Goal: Information Seeking & Learning: Learn about a topic

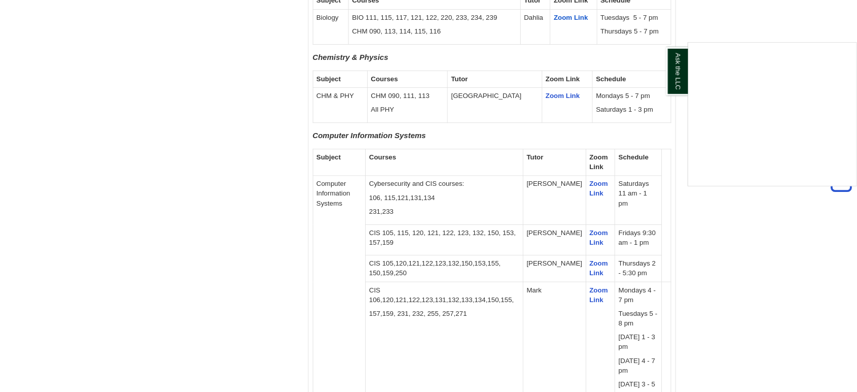
scroll to position [1149, 0]
drag, startPoint x: 513, startPoint y: 269, endPoint x: 520, endPoint y: 269, distance: 7.1
click at [520, 269] on div "Ask the LLC" at bounding box center [514, 235] width 1028 height 470
click at [520, 273] on p "CIS 105, 115, 120, 121, 122, 123, 132, 150, 153, 157,159" at bounding box center [533, 284] width 181 height 23
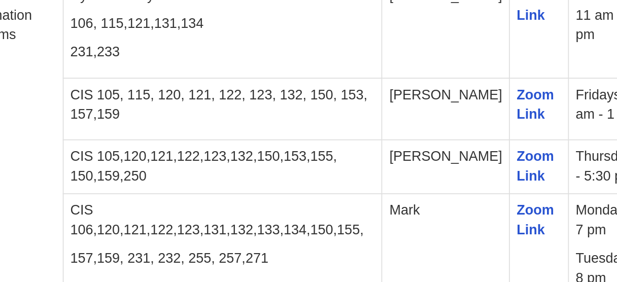
scroll to position [1254, 0]
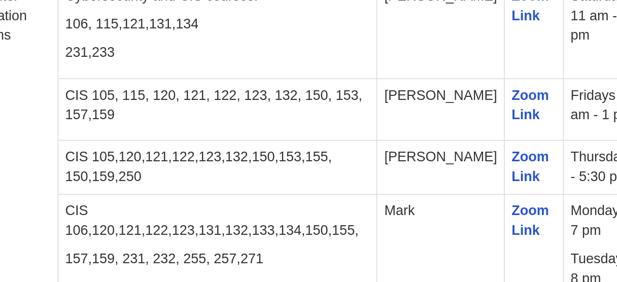
click at [297, 161] on td "CIS 105,120,121,122,123,132,150,153,155, 150,159,250" at bounding box center [327, 173] width 189 height 32
click at [280, 198] on td "CIS 106,120,121,122,123,131,132,133,134,150,155, 157,159, 231, 232, 255, 257,271" at bounding box center [327, 278] width 189 height 178
click at [463, 120] on td "[PERSON_NAME]" at bounding box center [460, 138] width 76 height 37
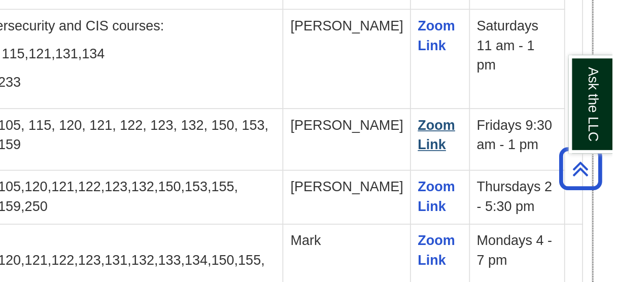
scroll to position [1286, 0]
click at [380, 189] on p "157,159, 231, 232, 255, 257,271" at bounding box center [327, 195] width 181 height 12
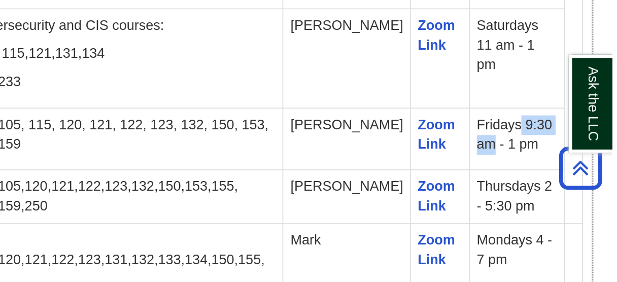
drag, startPoint x: 558, startPoint y: 81, endPoint x: 580, endPoint y: 81, distance: 21.8
click at [580, 88] on td "Fridays 9:30 am - 1 pm" at bounding box center [560, 106] width 56 height 37
click at [568, 88] on td "Fridays 9:30 am - 1 pm" at bounding box center [560, 106] width 56 height 37
drag, startPoint x: 554, startPoint y: 78, endPoint x: 572, endPoint y: 78, distance: 17.2
click at [572, 88] on td "Fridays 9:30 am - 1 pm" at bounding box center [560, 106] width 56 height 37
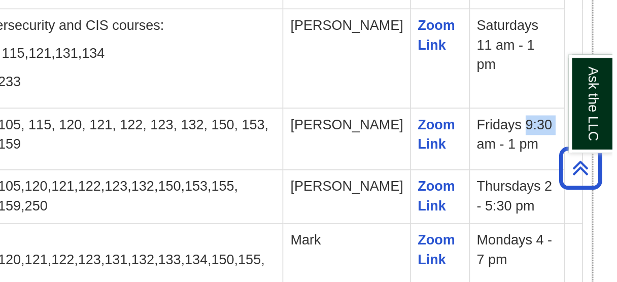
click at [572, 88] on td "Fridays 9:30 am - 1 pm" at bounding box center [560, 106] width 56 height 37
drag, startPoint x: 553, startPoint y: 79, endPoint x: 567, endPoint y: 79, distance: 14.2
click at [567, 88] on td "Fridays 9:30 am - 1 pm" at bounding box center [560, 106] width 56 height 37
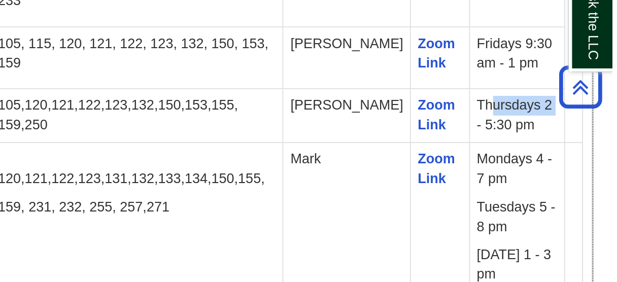
drag, startPoint x: 559, startPoint y: 114, endPoint x: 571, endPoint y: 114, distance: 11.2
click at [571, 125] on td "Thursdays 2 - 5:30 pm" at bounding box center [560, 141] width 56 height 32
drag, startPoint x: 536, startPoint y: 148, endPoint x: 545, endPoint y: 190, distance: 43.2
click at [545, 190] on td "Mondays 4 - 7 pm Tuesdays 5 - 8 pm Wednesday 1 - 3 pm Thursday 4 - 7 pm Friday …" at bounding box center [560, 246] width 56 height 178
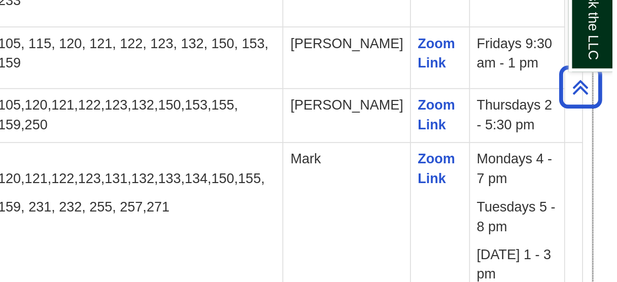
click at [545, 190] on p "Tuesdays 5 - 8 pm" at bounding box center [561, 200] width 48 height 23
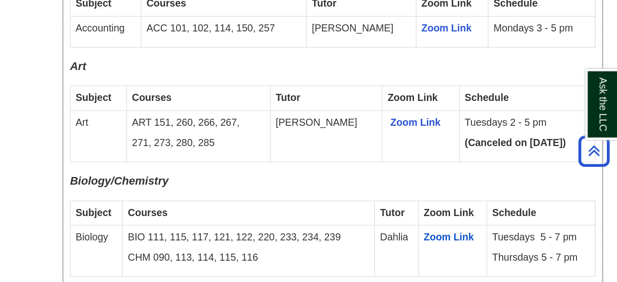
scroll to position [0, 0]
